Goal: Information Seeking & Learning: Learn about a topic

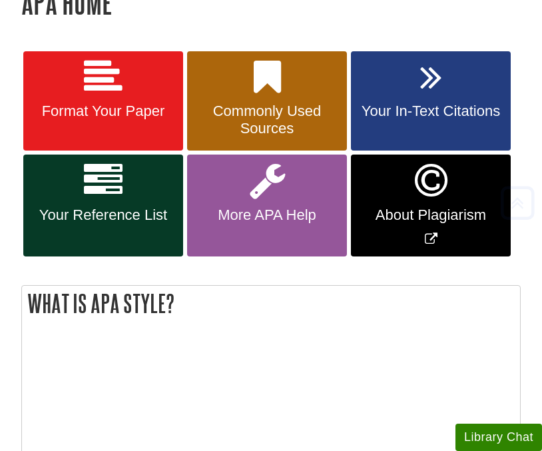
scroll to position [252, 0]
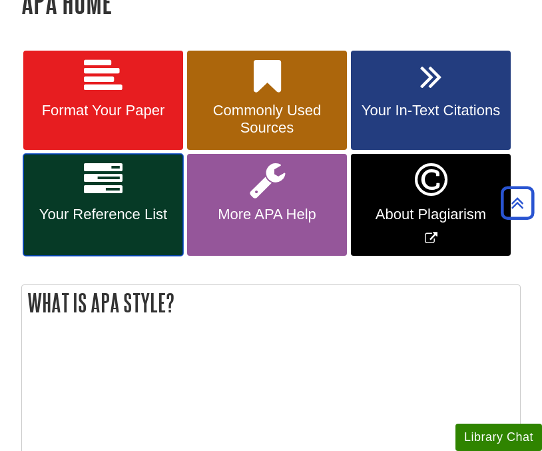
click at [97, 212] on span "Your Reference List" at bounding box center [103, 214] width 140 height 17
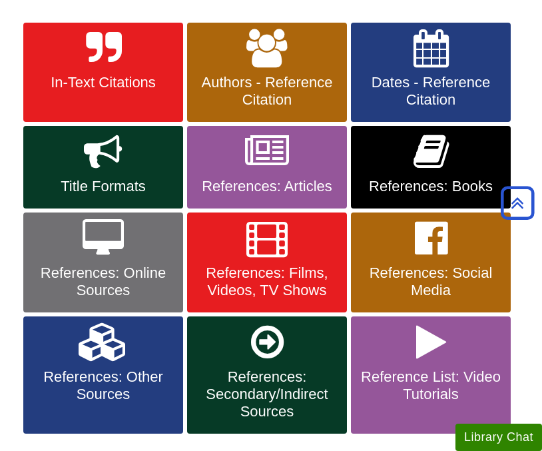
scroll to position [286, 0]
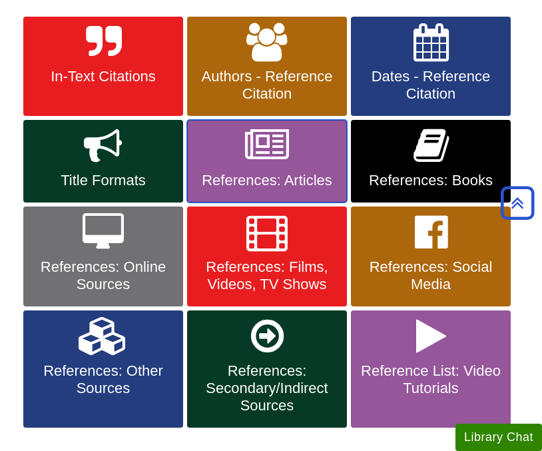
click at [272, 159] on icon at bounding box center [267, 145] width 44 height 39
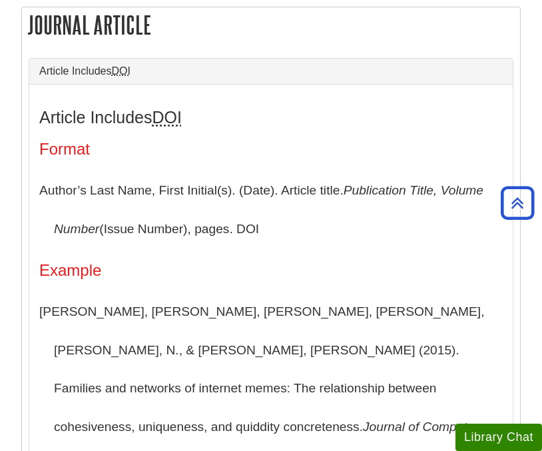
scroll to position [282, 0]
